Goal: Information Seeking & Learning: Learn about a topic

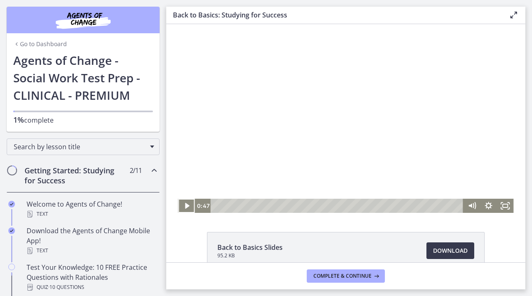
scroll to position [162, 0]
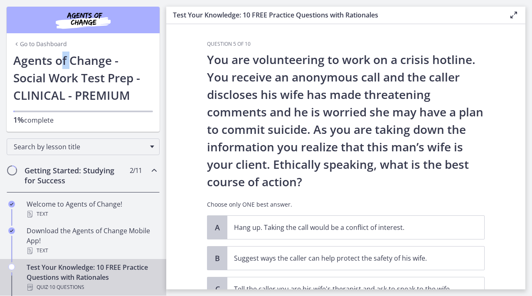
click at [65, 64] on h1 "Agents of Change - Social Work Test Prep - CLINICAL - PREMIUM" at bounding box center [83, 78] width 140 height 52
click at [48, 44] on link "Go to Dashboard" at bounding box center [40, 44] width 54 height 8
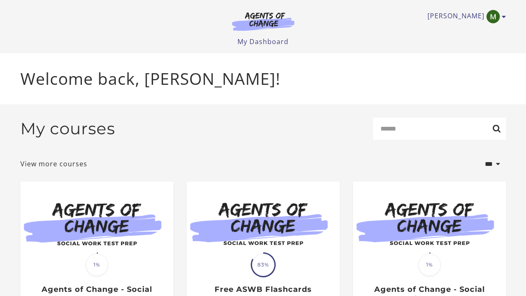
click at [128, 42] on ul "My Dashboard My Account Support Sign Out" at bounding box center [263, 42] width 486 height 10
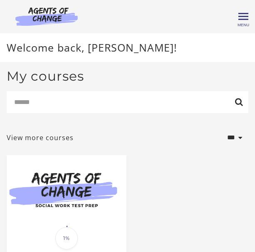
click at [37, 18] on img at bounding box center [47, 16] width 80 height 19
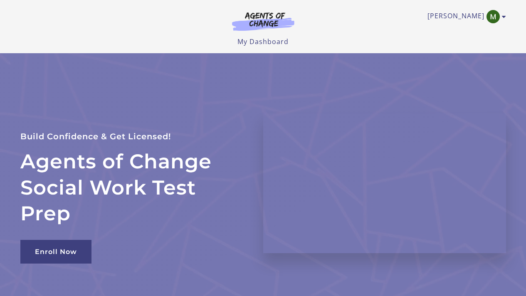
click at [218, 16] on ul "[PERSON_NAME] My Account Support Sign Out" at bounding box center [263, 16] width 486 height 13
